Goal: Information Seeking & Learning: Learn about a topic

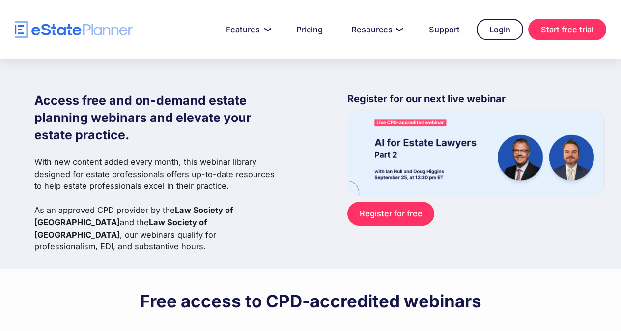
click at [488, 84] on div "Access free and on-demand estate planning webinars and elevate your estate prac…" at bounding box center [318, 164] width 569 height 210
click at [608, 45] on div at bounding box center [310, 29] width 621 height 59
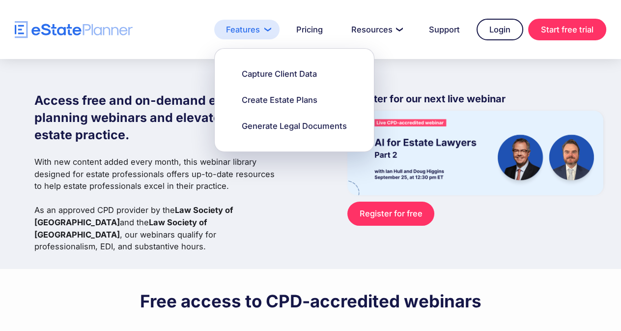
click at [261, 31] on link "Features" at bounding box center [246, 30] width 65 height 20
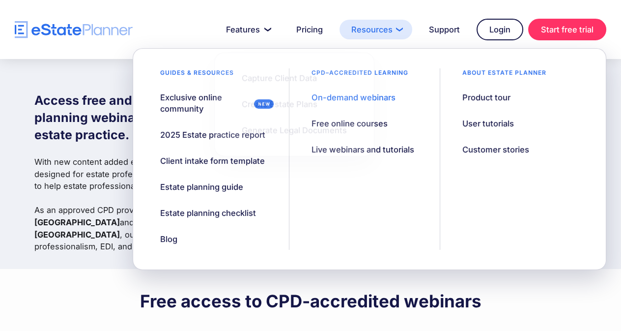
click at [383, 27] on link "Resources" at bounding box center [376, 30] width 73 height 20
click at [367, 98] on div "On-demand webinars" at bounding box center [354, 97] width 84 height 11
